Goal: Task Accomplishment & Management: Manage account settings

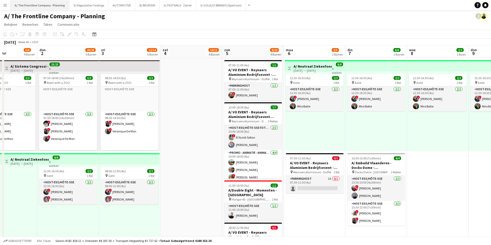
click at [19, 4] on button "A/ The Frontline Company - Planning Sluiten" at bounding box center [40, 5] width 59 height 10
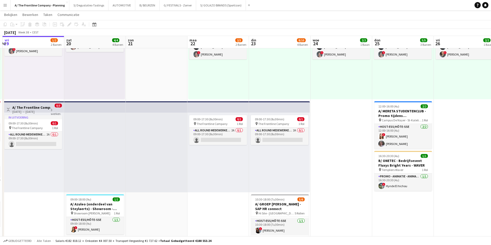
scroll to position [0, 194]
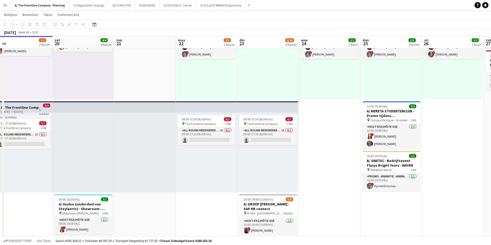
drag, startPoint x: 388, startPoint y: 154, endPoint x: 256, endPoint y: 156, distance: 132.1
click at [256, 156] on app-calendar-viewport "din 16 5/5 2 Banen woe 17 7/8 4 Banen don 18 29/29 5 Banen vri 19 1/2 2 Banen z…" at bounding box center [245, 238] width 491 height 539
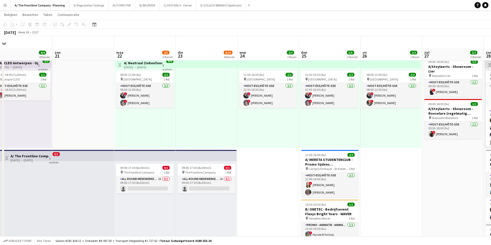
scroll to position [0, 0]
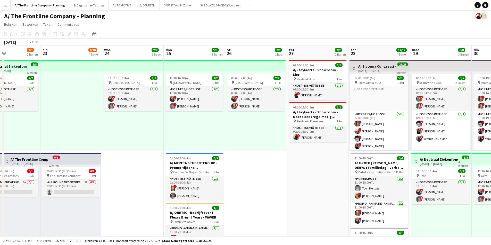
drag, startPoint x: 370, startPoint y: 130, endPoint x: 235, endPoint y: 124, distance: 135.9
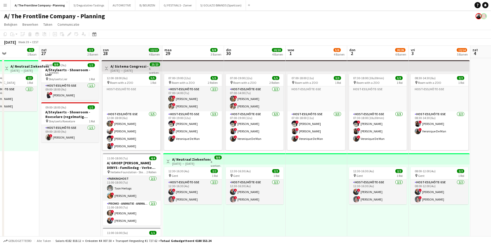
scroll to position [0, 157]
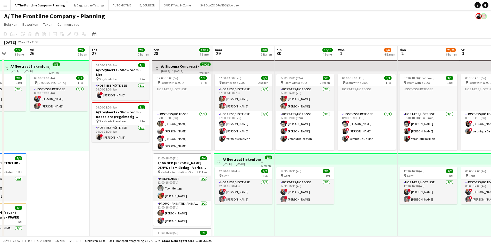
drag, startPoint x: 284, startPoint y: 133, endPoint x: 87, endPoint y: 137, distance: 196.5
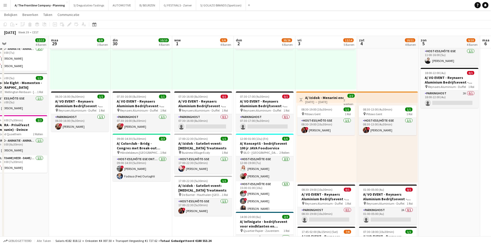
scroll to position [0, 169]
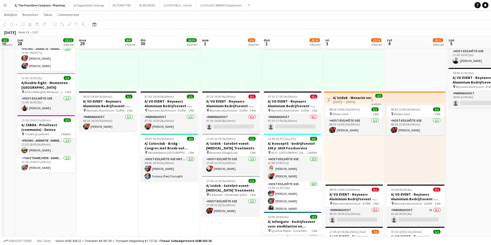
drag, startPoint x: 310, startPoint y: 189, endPoint x: 174, endPoint y: 182, distance: 136.2
click at [174, 182] on app-calendar-viewport "don 25 5/5 3 Banen vri 26 2/2 1 Baan zat 27 2/2 2 Banen zon 28 12/12 4 Banen [D…" at bounding box center [245, 135] width 491 height 539
click at [176, 150] on h3 "A/ Colorclub - Bridg - Congres met Break-out sessies" at bounding box center [169, 145] width 58 height 9
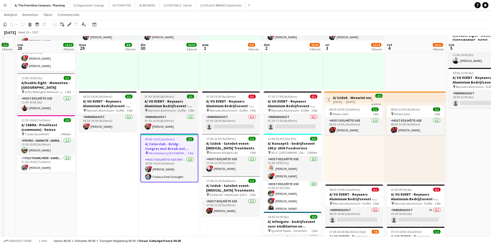
scroll to position [180, 0]
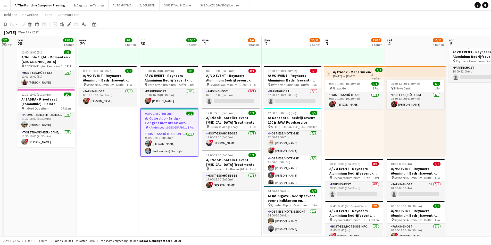
drag, startPoint x: 172, startPoint y: 142, endPoint x: 433, endPoint y: 78, distance: 268.6
click at [172, 142] on app-card-role "Host-ess/Hôte-sse Onthaal-Accueill [DATE] 09:00-14:30 (5u30min) ! [PERSON_NAME]…" at bounding box center [169, 143] width 57 height 25
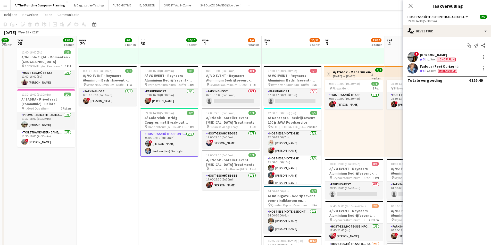
click at [446, 65] on div "Fadoua (Fee) Ouriaghli" at bounding box center [439, 66] width 39 height 5
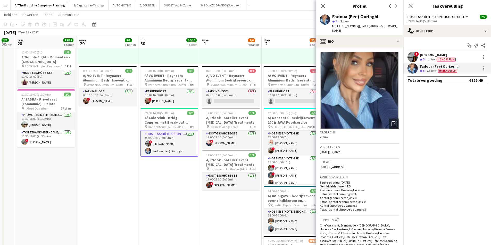
click at [351, 15] on div "Fadoua (Fee) Ouriaghli" at bounding box center [355, 16] width 47 height 5
copy div "Fadoua (Fee) Ouriaghli"
drag, startPoint x: 440, startPoint y: 55, endPoint x: 399, endPoint y: 53, distance: 41.3
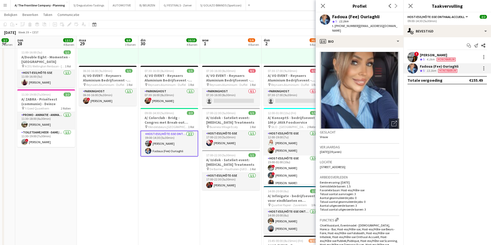
click at [440, 55] on div "[PERSON_NAME]" at bounding box center [438, 55] width 37 height 5
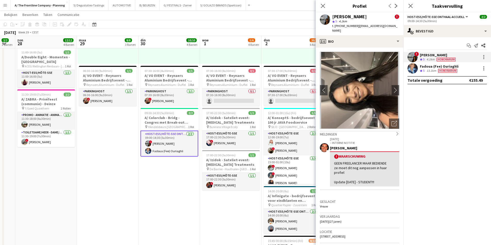
click at [338, 16] on div "[PERSON_NAME]" at bounding box center [349, 16] width 35 height 5
copy div "[PERSON_NAME]"
click at [181, 121] on h3 "A/ Colorclub - Bridg - Congres met Break-out sessies" at bounding box center [169, 120] width 58 height 9
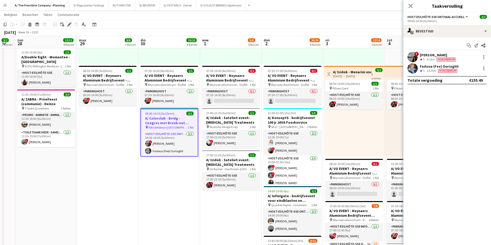
click at [72, 25] on div "Bewerken" at bounding box center [69, 24] width 6 height 6
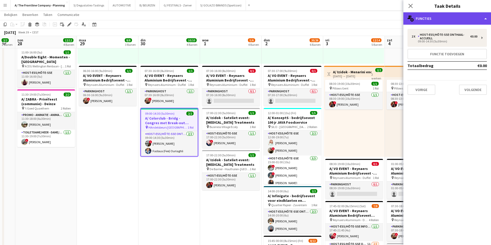
click at [438, 23] on div "multiple-users-add Functies" at bounding box center [447, 18] width 88 height 12
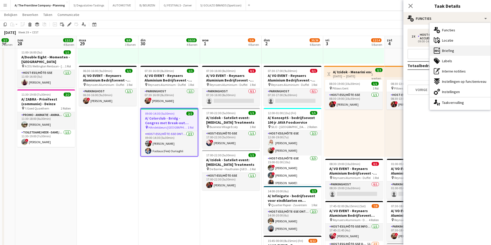
click at [452, 54] on div "ads-window Briefing" at bounding box center [459, 51] width 61 height 10
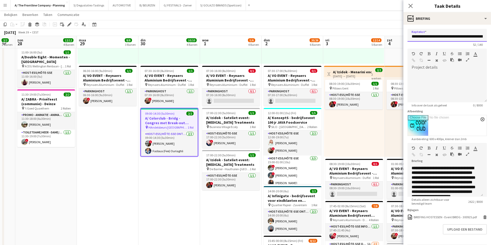
drag, startPoint x: 415, startPoint y: 39, endPoint x: 418, endPoint y: 39, distance: 3.9
click at [418, 39] on input "**********" at bounding box center [446, 35] width 79 height 13
drag, startPoint x: 416, startPoint y: 37, endPoint x: 481, endPoint y: 40, distance: 64.7
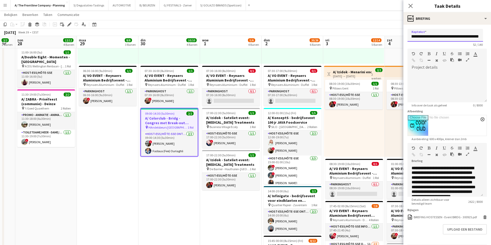
click at [481, 40] on input "**********" at bounding box center [444, 35] width 75 height 13
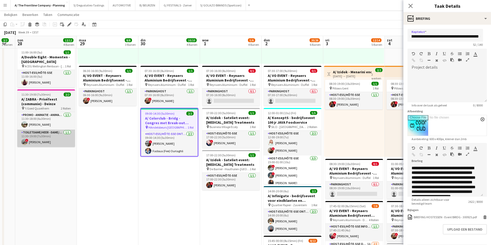
scroll to position [0, 0]
